Goal: Transaction & Acquisition: Subscribe to service/newsletter

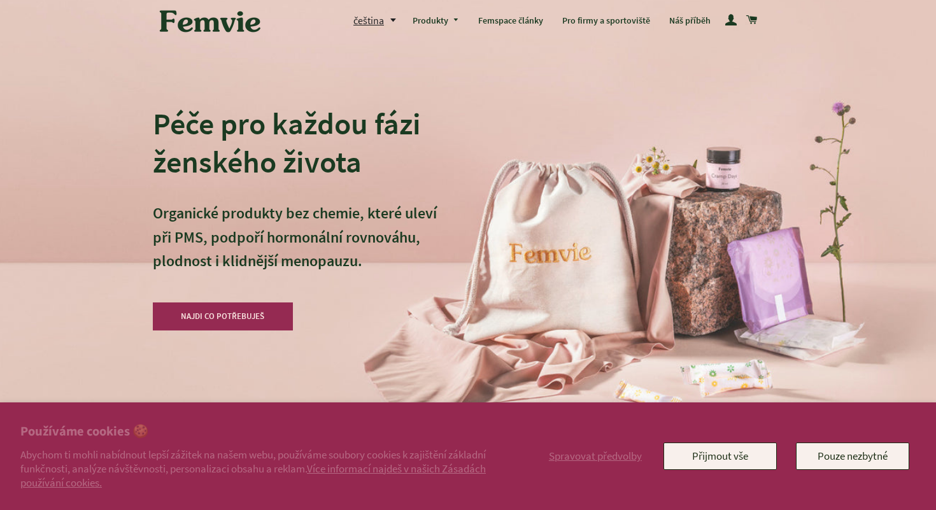
scroll to position [41, 0]
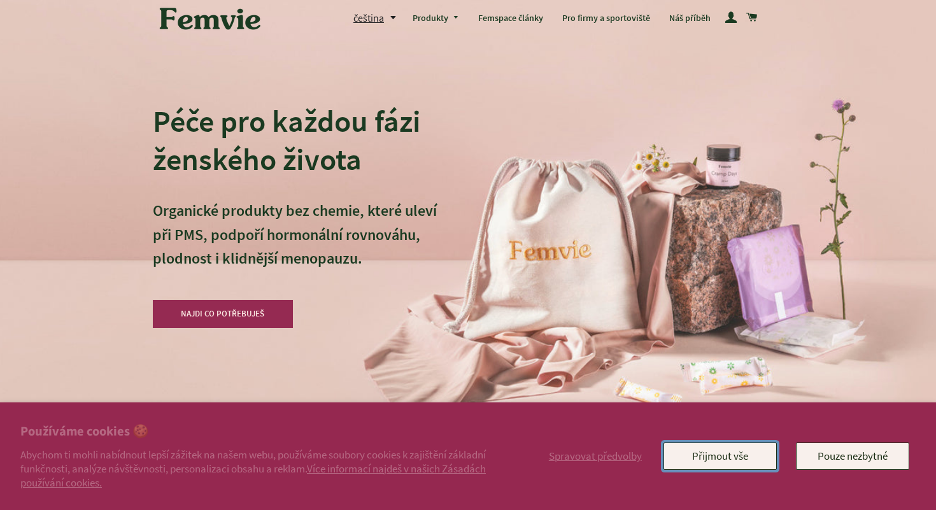
click at [726, 458] on button "Přijmout vše" at bounding box center [719, 455] width 113 height 27
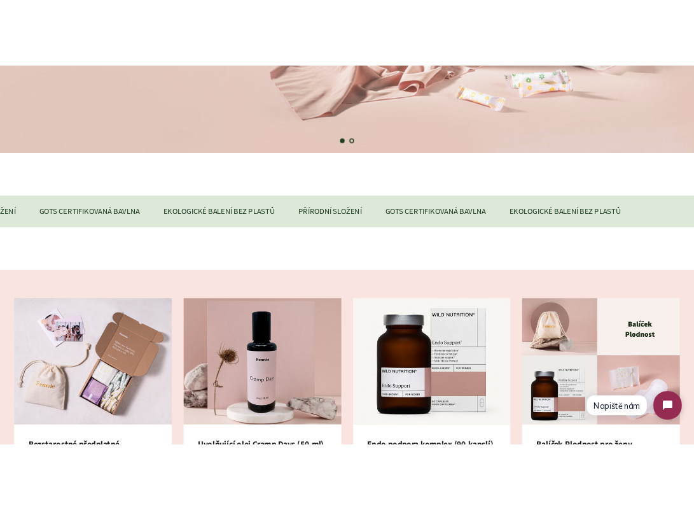
scroll to position [0, 0]
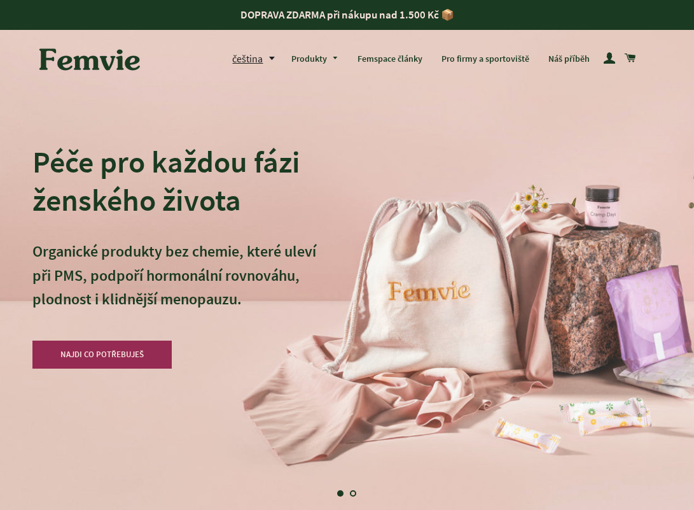
click at [561, 121] on div "Péče pro každou fázi ženského života Organické produkty bez chemie, které uleví…" at bounding box center [347, 255] width 630 height 510
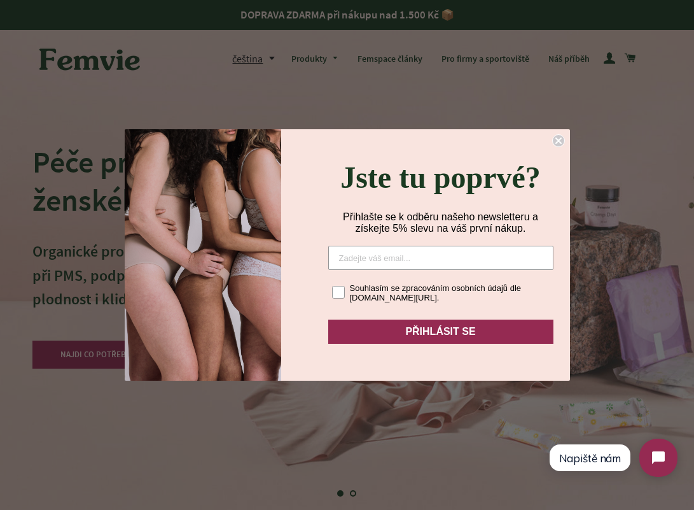
click at [558, 135] on circle "Close dialog" at bounding box center [558, 141] width 12 height 12
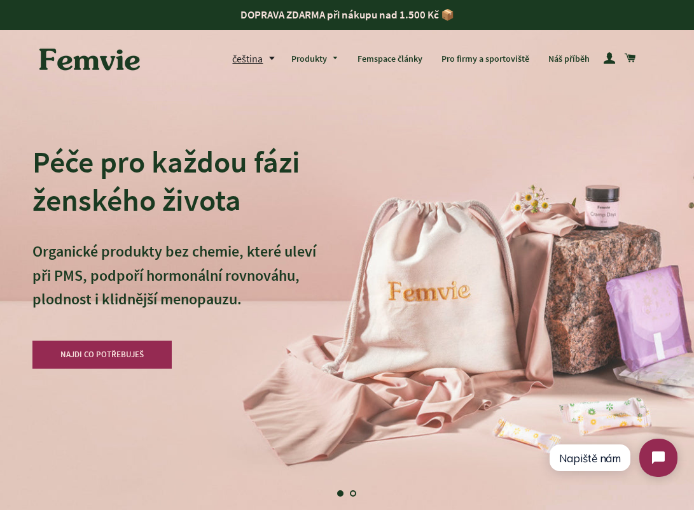
click at [182, 153] on h2 "Péče pro každou fázi ženského života" at bounding box center [174, 181] width 284 height 76
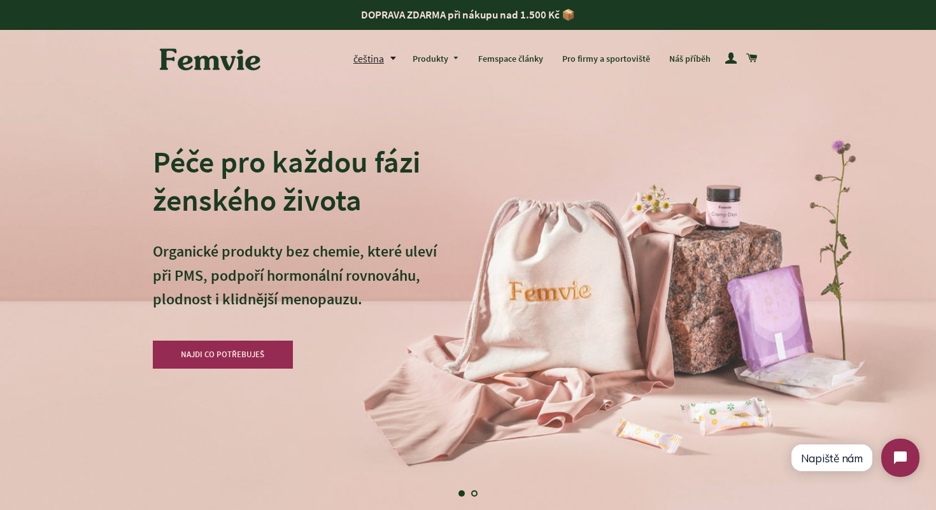
click at [211, 68] on img at bounding box center [210, 58] width 115 height 39
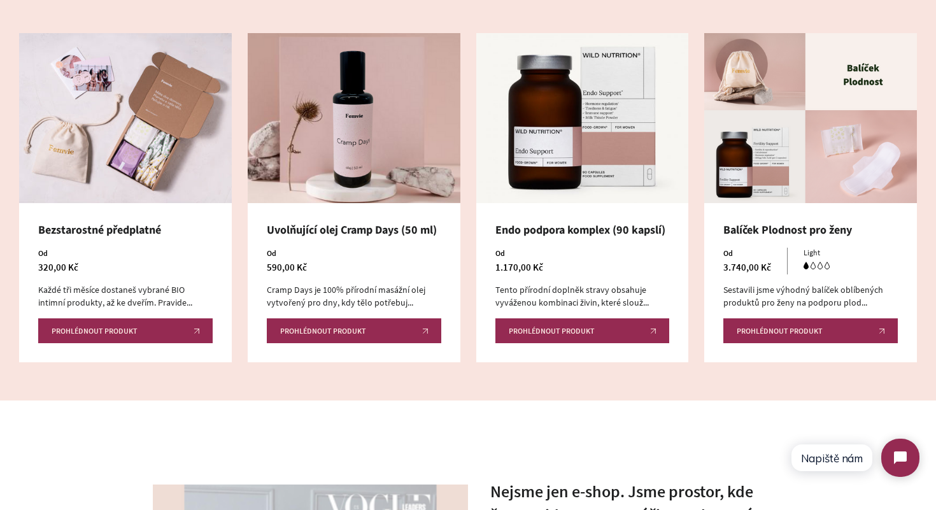
scroll to position [673, 0]
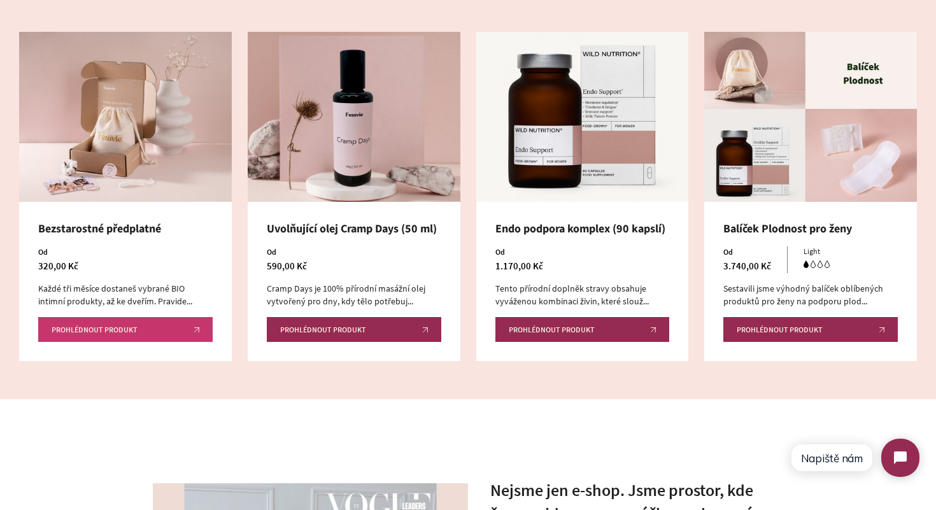
click at [165, 330] on link "Prohlédnout produkt" at bounding box center [125, 329] width 174 height 25
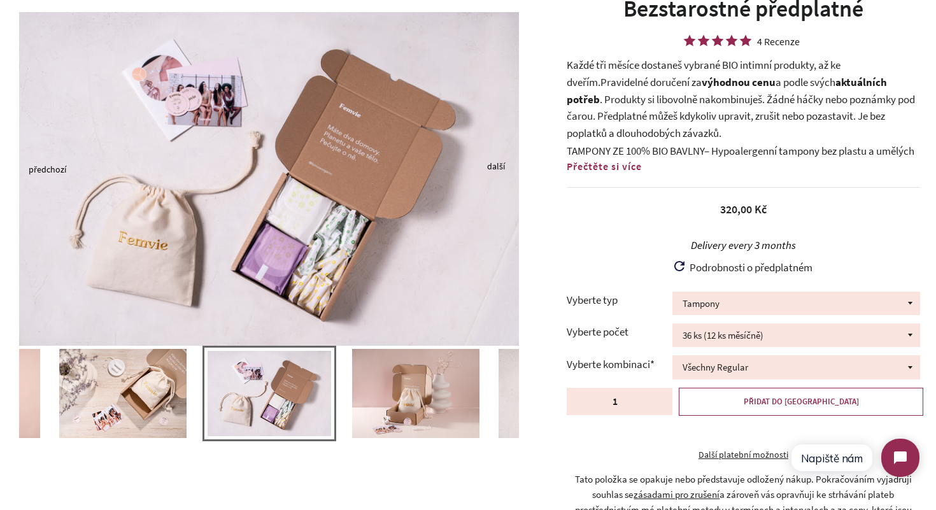
click at [498, 158] on img at bounding box center [269, 178] width 500 height 333
click at [493, 169] on button "Next" at bounding box center [490, 167] width 6 height 3
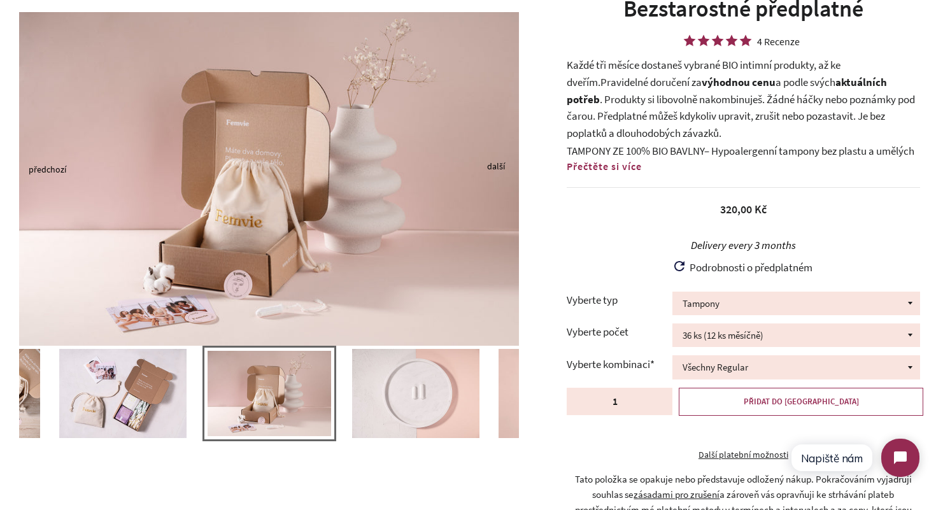
click at [493, 169] on button "Next" at bounding box center [490, 167] width 6 height 3
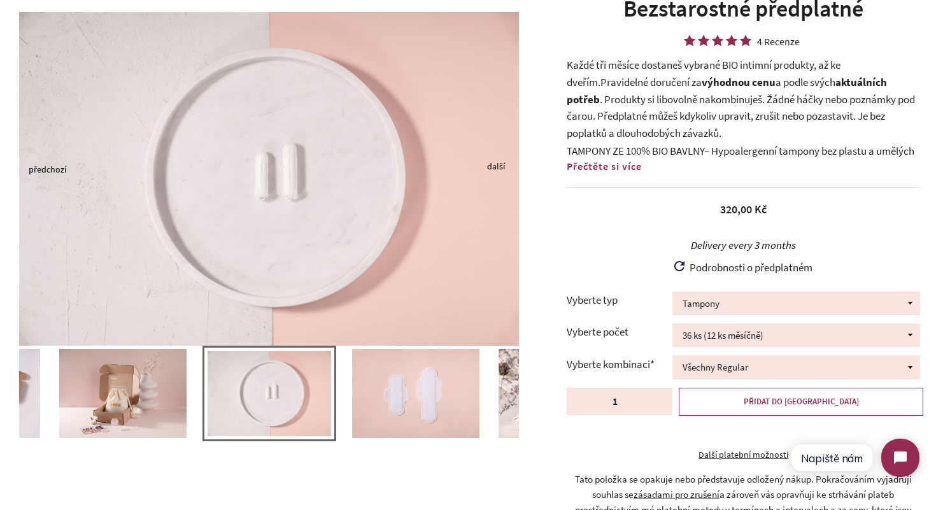
click at [493, 169] on button "Next" at bounding box center [490, 167] width 6 height 3
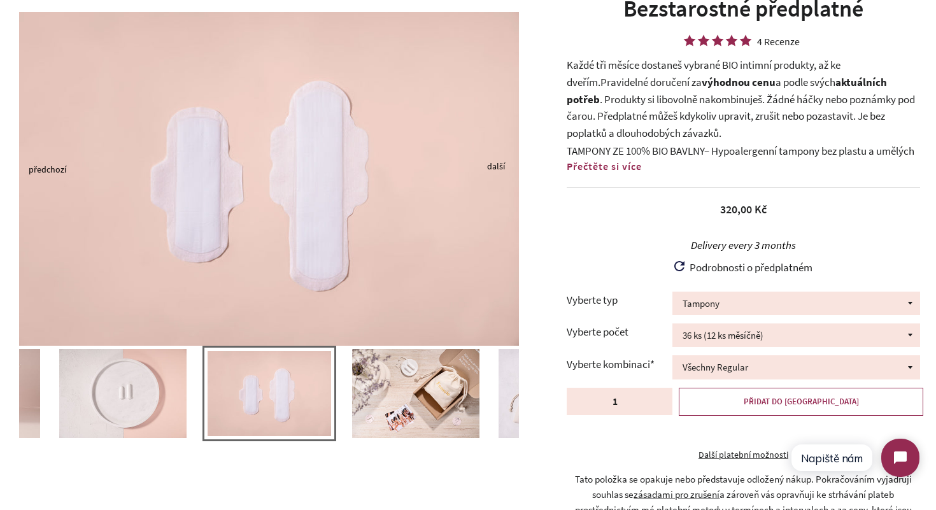
click at [493, 169] on button "Next" at bounding box center [490, 167] width 6 height 3
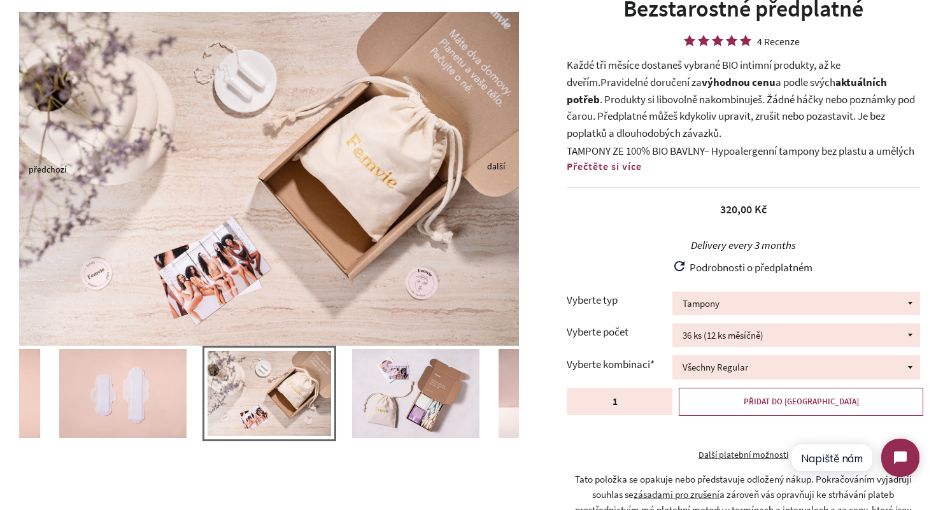
click at [493, 169] on button "Next" at bounding box center [490, 167] width 6 height 3
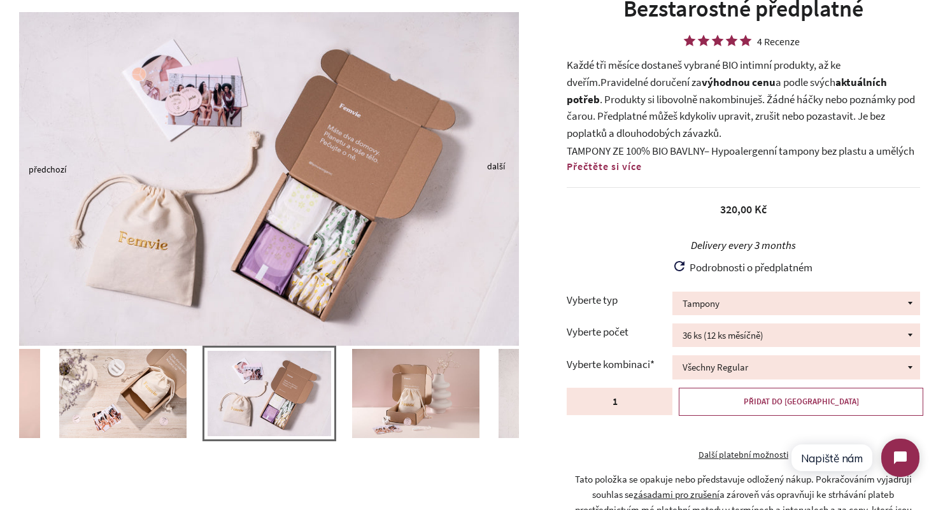
click at [493, 169] on button "Next" at bounding box center [490, 167] width 6 height 3
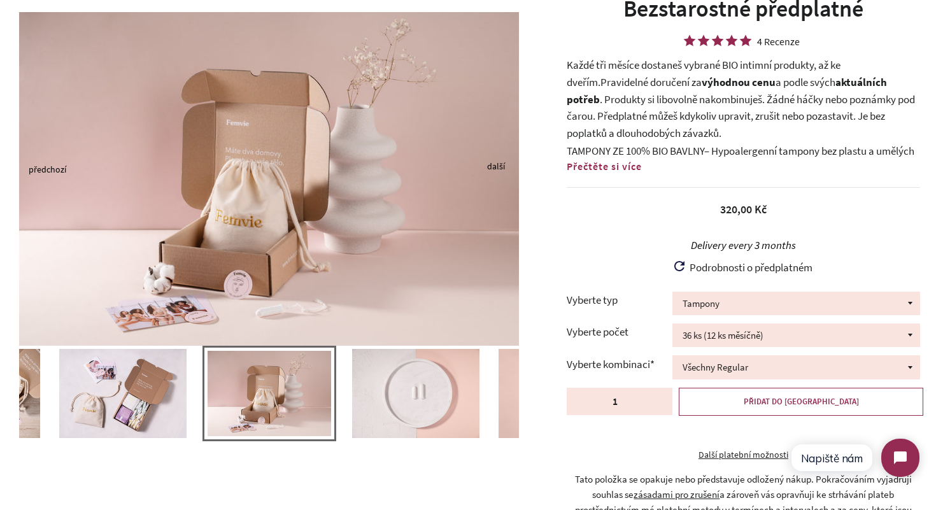
scroll to position [121, 0]
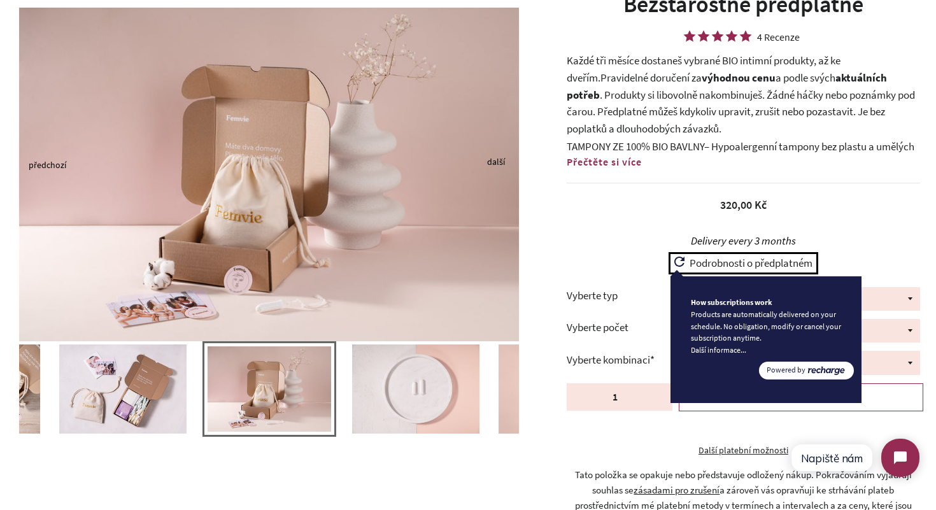
click at [689, 259] on span "Podrobnosti o předplatném" at bounding box center [748, 263] width 128 height 14
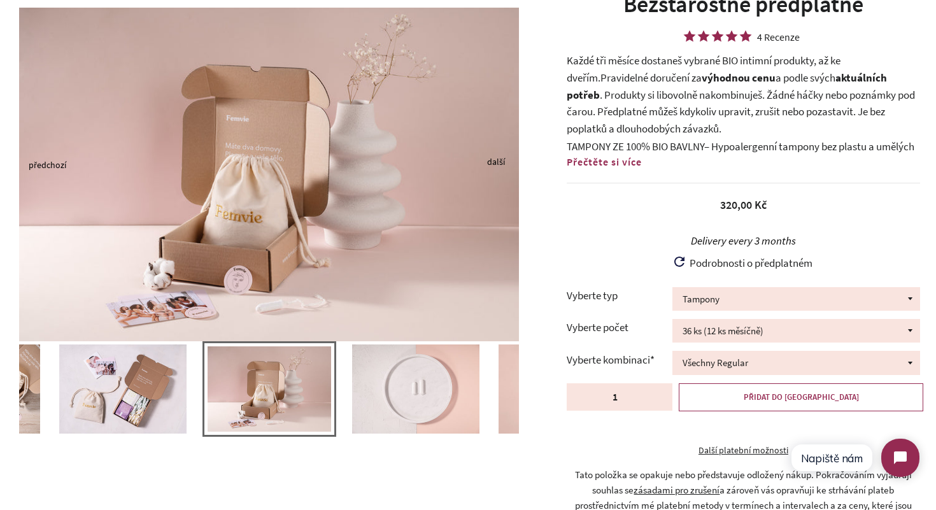
click at [629, 208] on div "Běžná cena Prodejní cena 320,00 Kč Jednotková cena / za" at bounding box center [742, 198] width 353 height 31
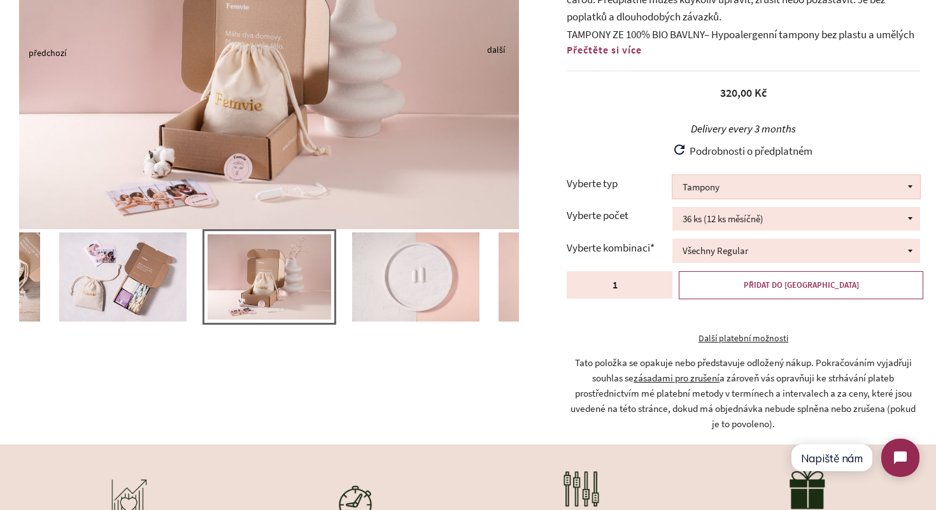
click at [819, 187] on select "Tampony Vložky Mix tamponů a vložek" at bounding box center [795, 187] width 247 height 24
click at [753, 226] on select "36 ks (12 ks měsíčně) 54 ks (18 ks měsíčně) 72 ks (24 ks měsíčně)" at bounding box center [795, 219] width 247 height 24
click at [706, 250] on select "Všechny Regular Všechny Super Půl na půl 24 ks Regular + 12 ks Super 12 ks Regu…" at bounding box center [795, 251] width 247 height 24
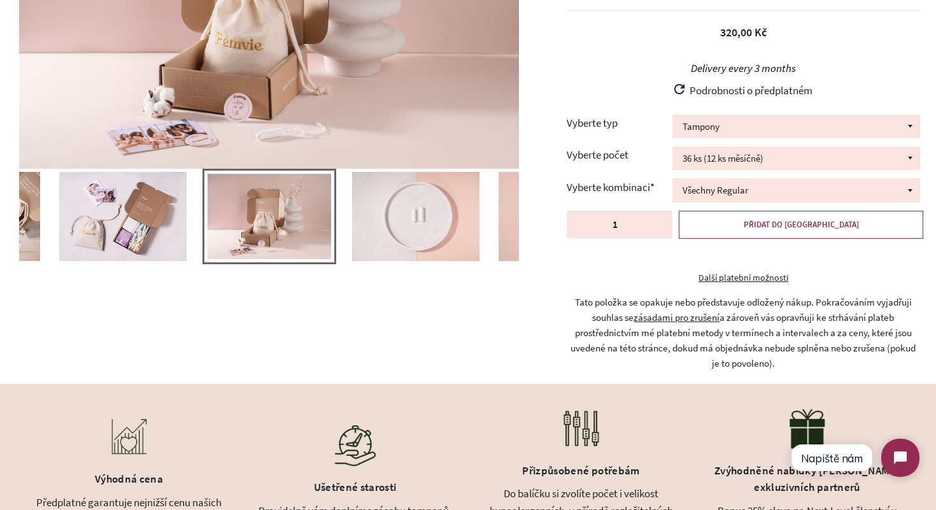
scroll to position [0, 0]
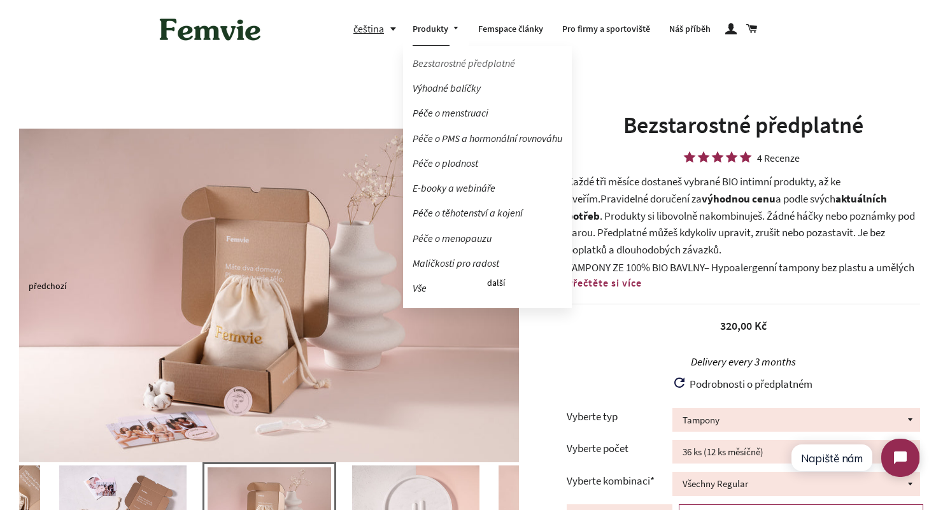
click at [438, 64] on link "Bezstarostné předplatné" at bounding box center [487, 63] width 169 height 22
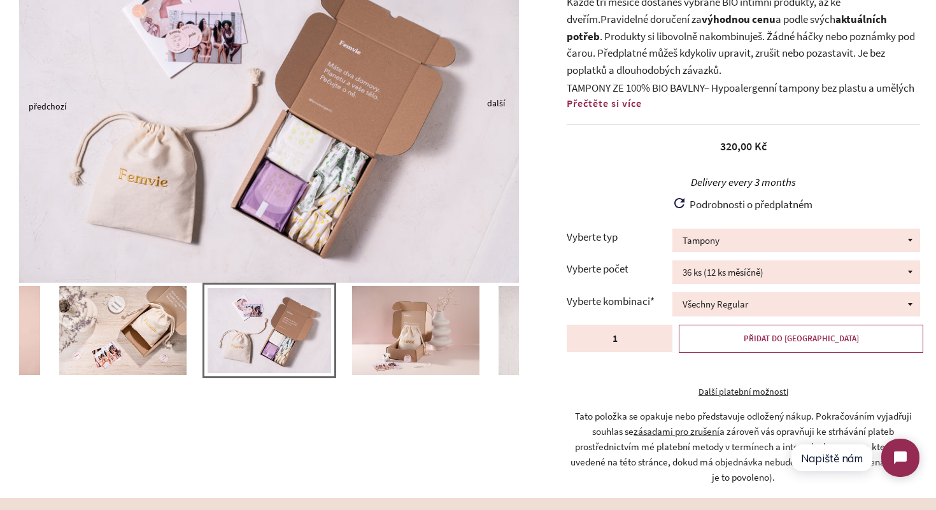
click at [598, 211] on div "Podrobnosti o předplatném How subscriptions work Products are automatically del…" at bounding box center [742, 206] width 353 height 32
click at [661, 332] on input "2" at bounding box center [619, 338] width 106 height 27
type input "1"
click at [659, 342] on input "1" at bounding box center [619, 338] width 106 height 27
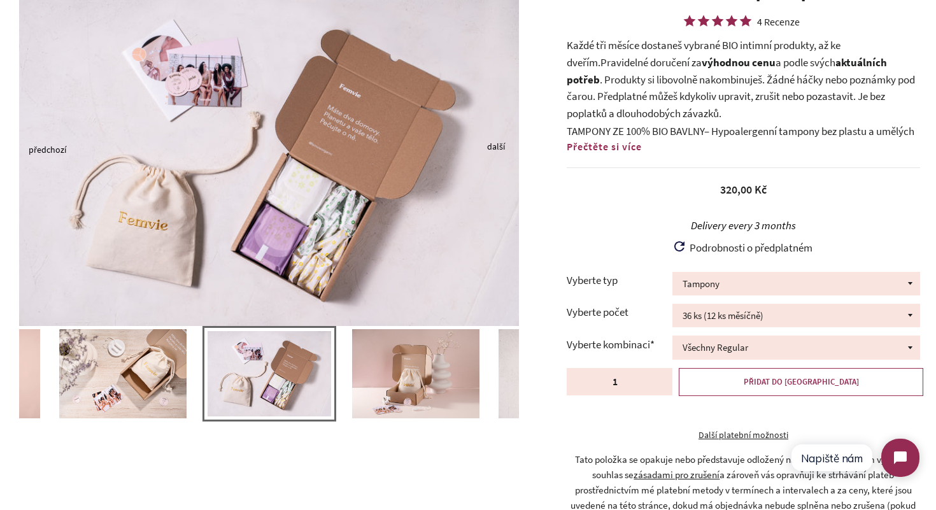
click at [609, 152] on span "Přečtěte si více" at bounding box center [603, 146] width 75 height 13
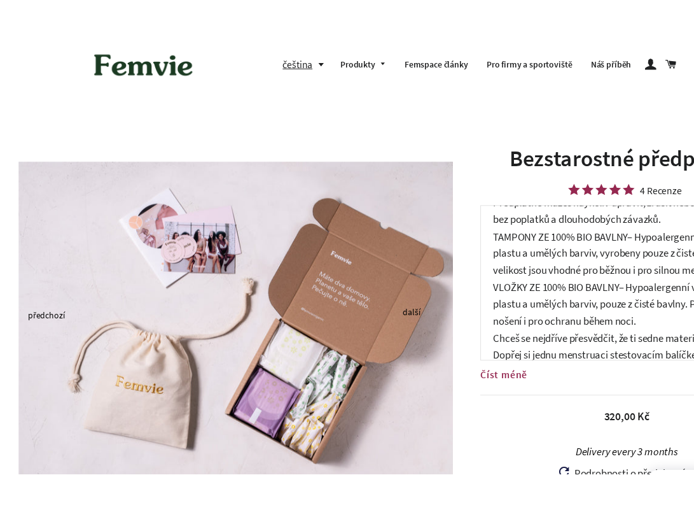
scroll to position [109, 0]
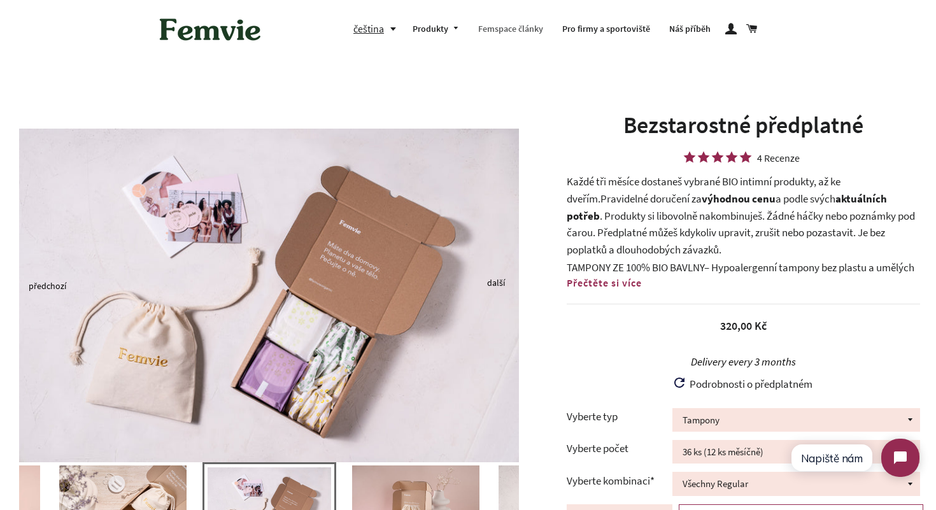
click at [496, 27] on link "Femspace články" at bounding box center [510, 29] width 84 height 33
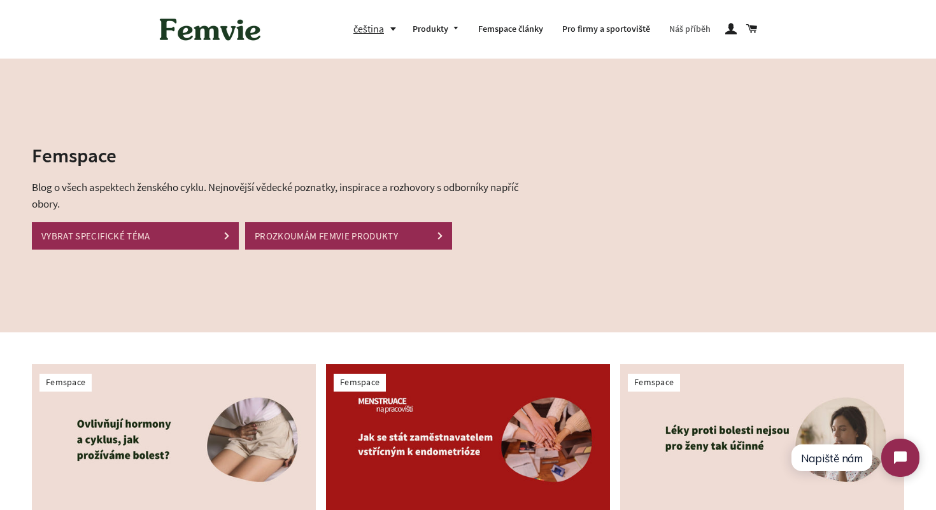
click at [683, 33] on link "Náš příběh" at bounding box center [689, 29] width 60 height 33
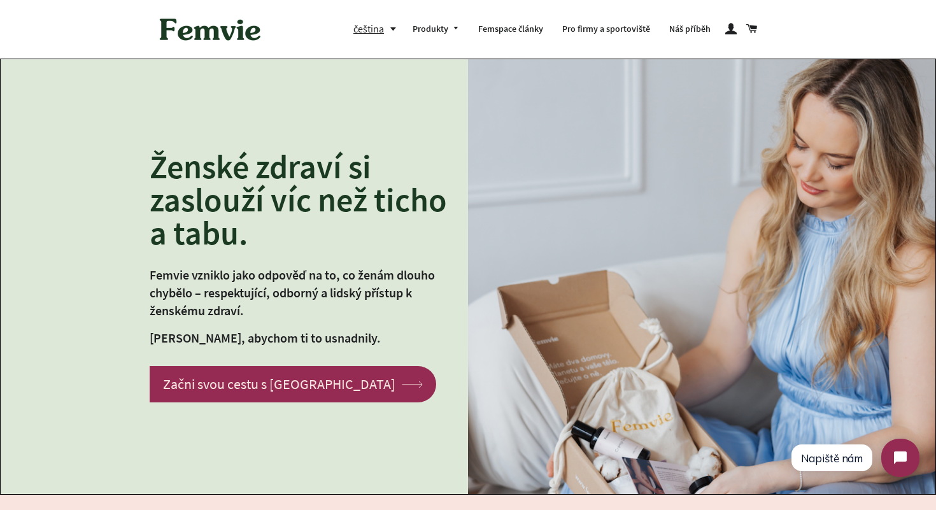
click at [209, 45] on img at bounding box center [210, 29] width 115 height 39
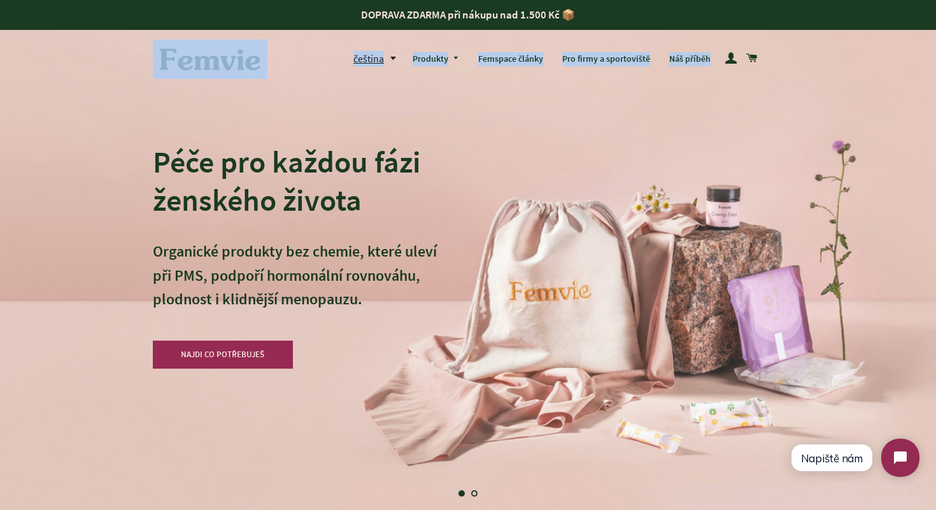
drag, startPoint x: 140, startPoint y: 47, endPoint x: 291, endPoint y: 97, distance: 159.4
click at [383, 102] on div "Péče pro každou fázi ženského života Organické produkty bez chemie, které uleví…" at bounding box center [468, 255] width 630 height 510
click at [384, 97] on div "Péče pro každou fázi ženského života Organické produkty bez chemie, které uleví…" at bounding box center [468, 255] width 630 height 510
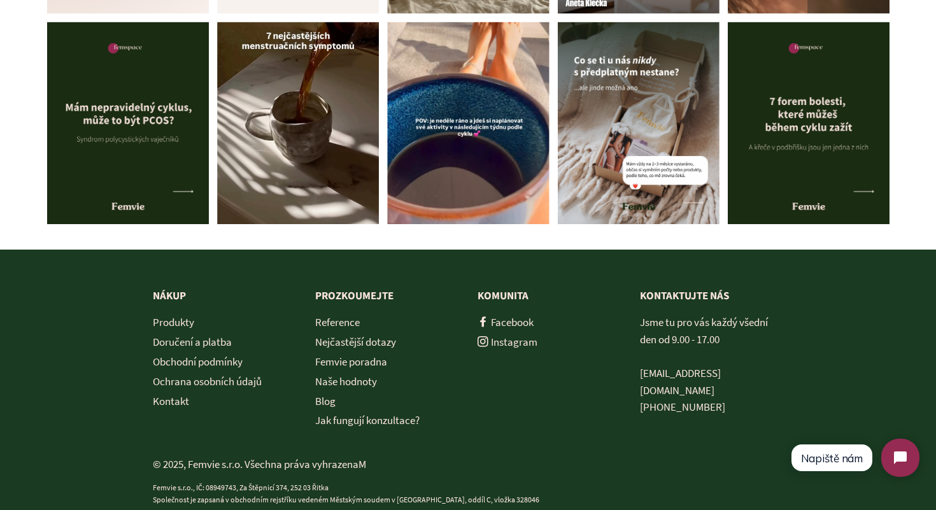
scroll to position [5589, 0]
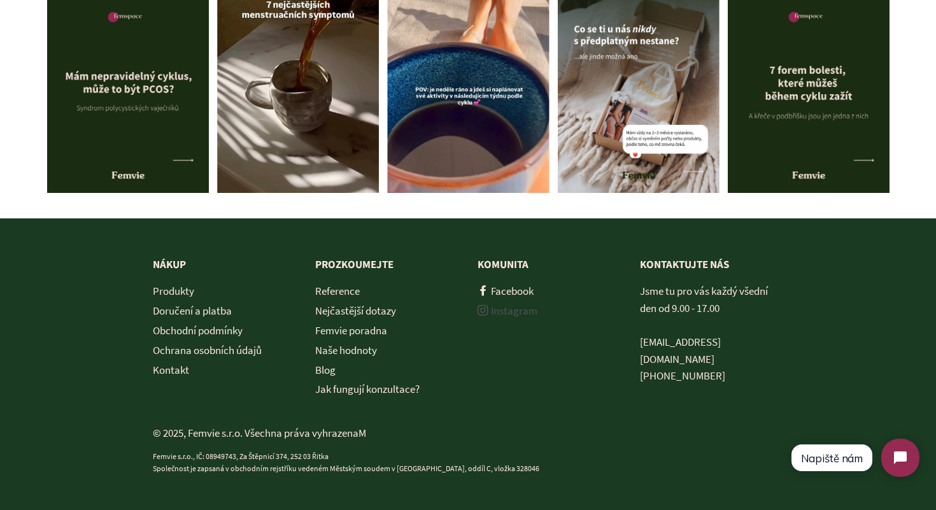
click at [497, 314] on link "Instagram" at bounding box center [507, 311] width 60 height 14
click at [513, 290] on link "Facebook" at bounding box center [505, 291] width 56 height 14
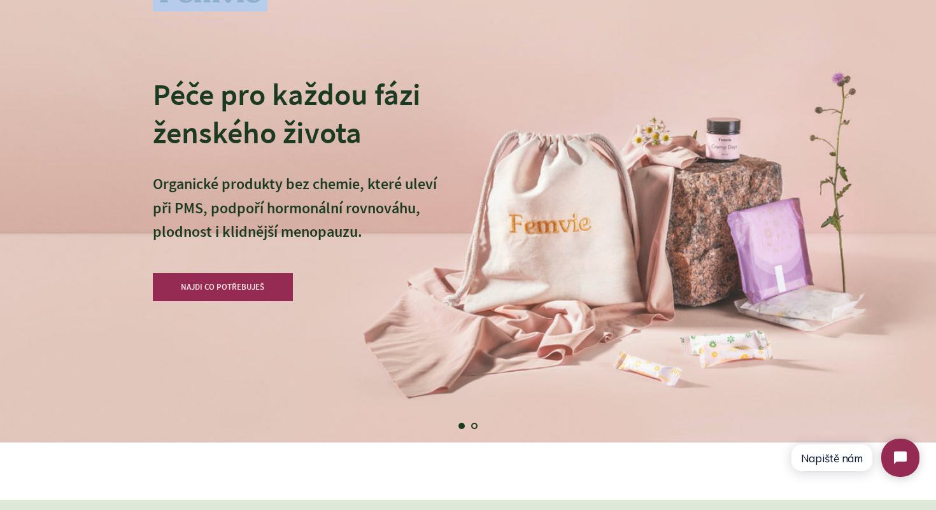
scroll to position [71, 0]
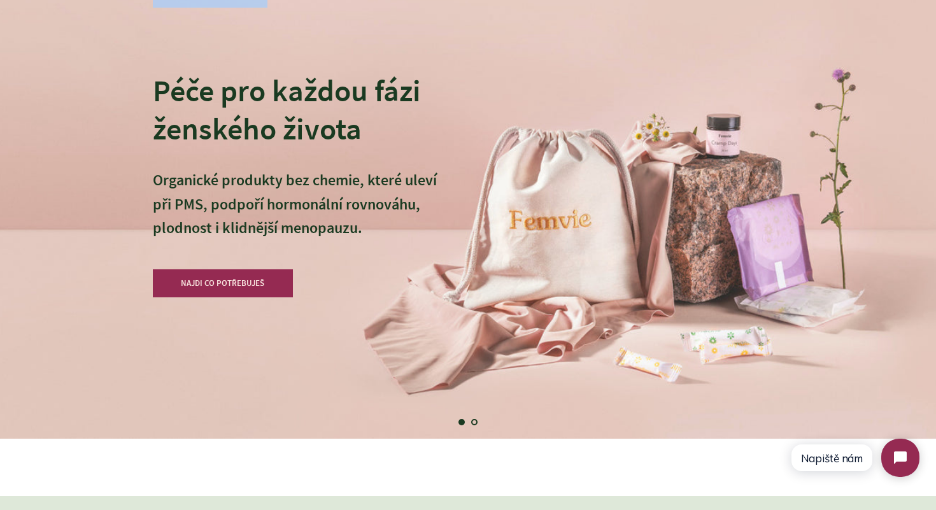
click at [540, 62] on div "Péče pro každou fázi ženského života Organické produkty bez chemie, které uleví…" at bounding box center [468, 184] width 630 height 510
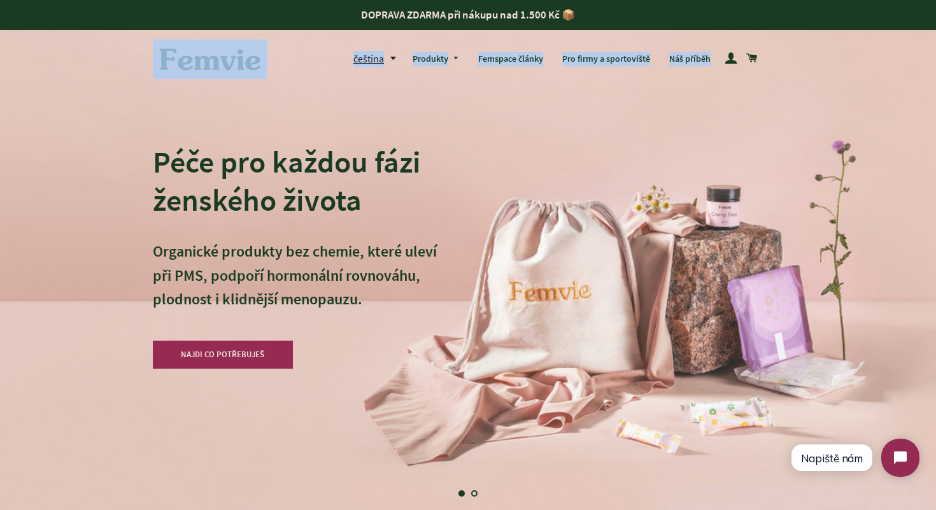
click at [315, 30] on header "Navigace na webu čeština čeština English Produkty" at bounding box center [468, 59] width 936 height 59
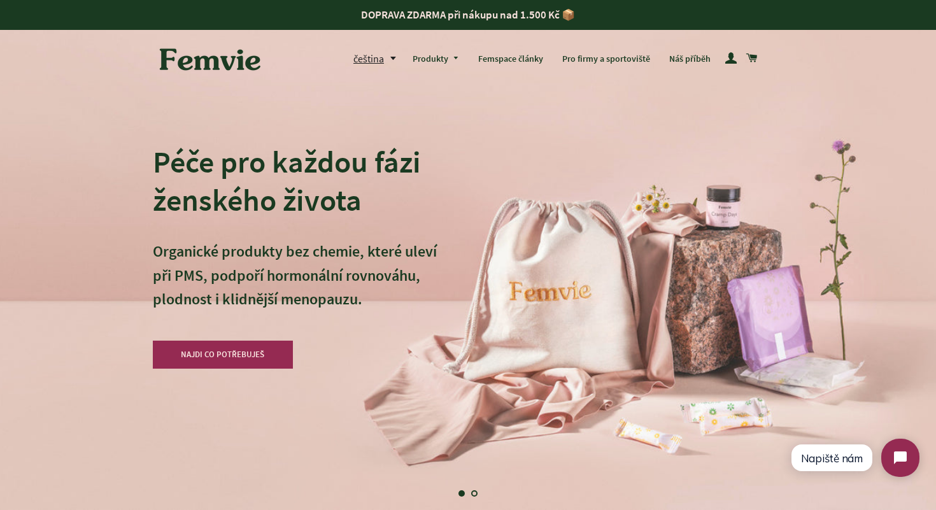
click at [279, 27] on p "DOPRAVA ZDARMA při nákupu nad 1.500 Kč 📦" at bounding box center [468, 15] width 936 height 30
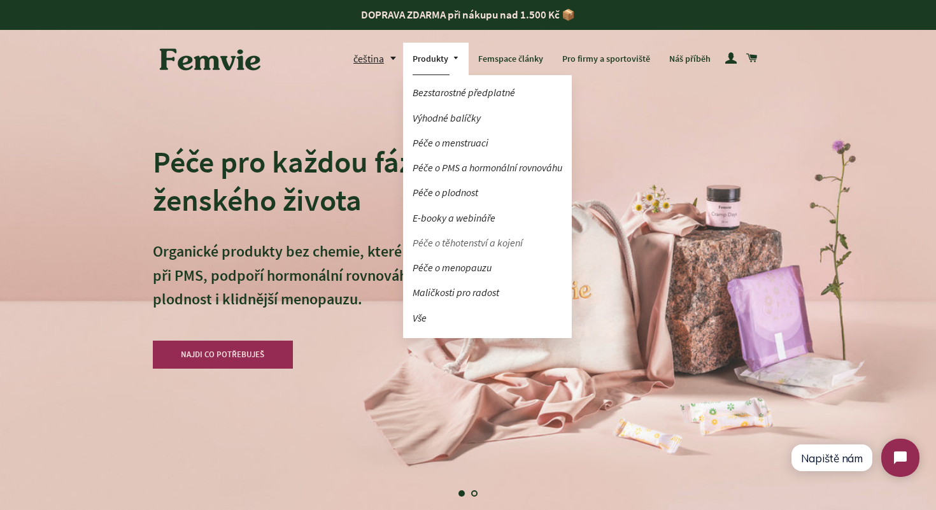
click at [464, 241] on link "Péče o těhotenství a kojení" at bounding box center [487, 243] width 169 height 22
